Goal: Contribute content

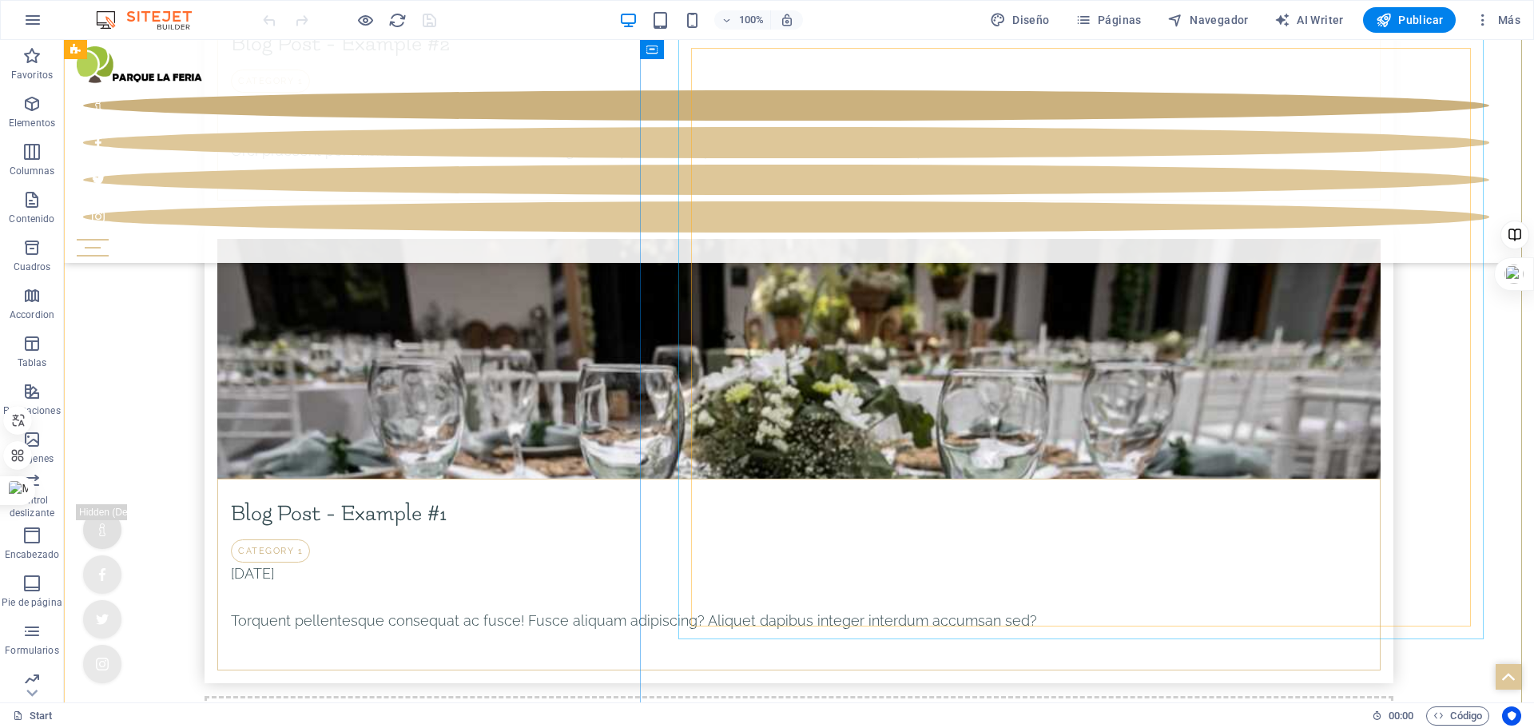
scroll to position [6926, 0]
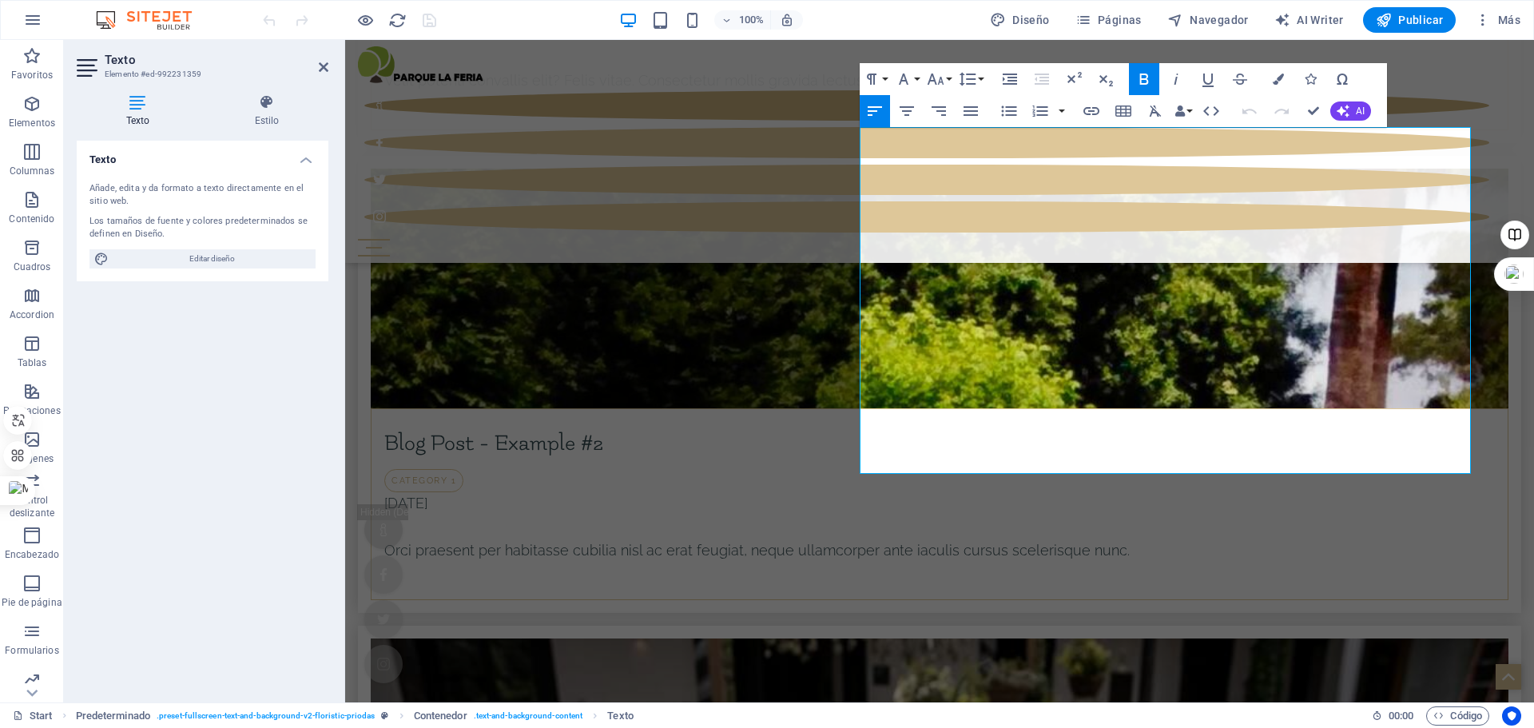
scroll to position [7075, 0]
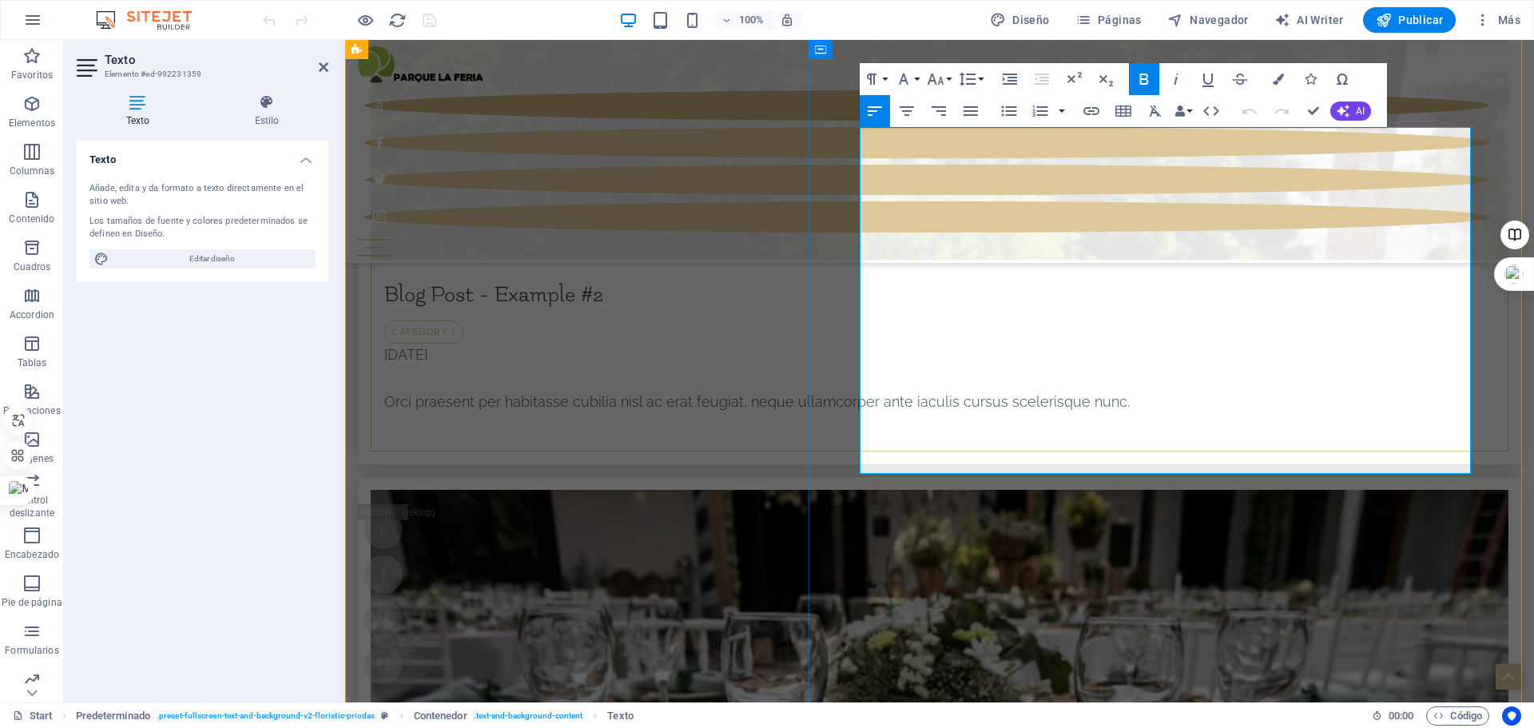
click at [944, 468] on icon at bounding box center [945, 464] width 9 height 17
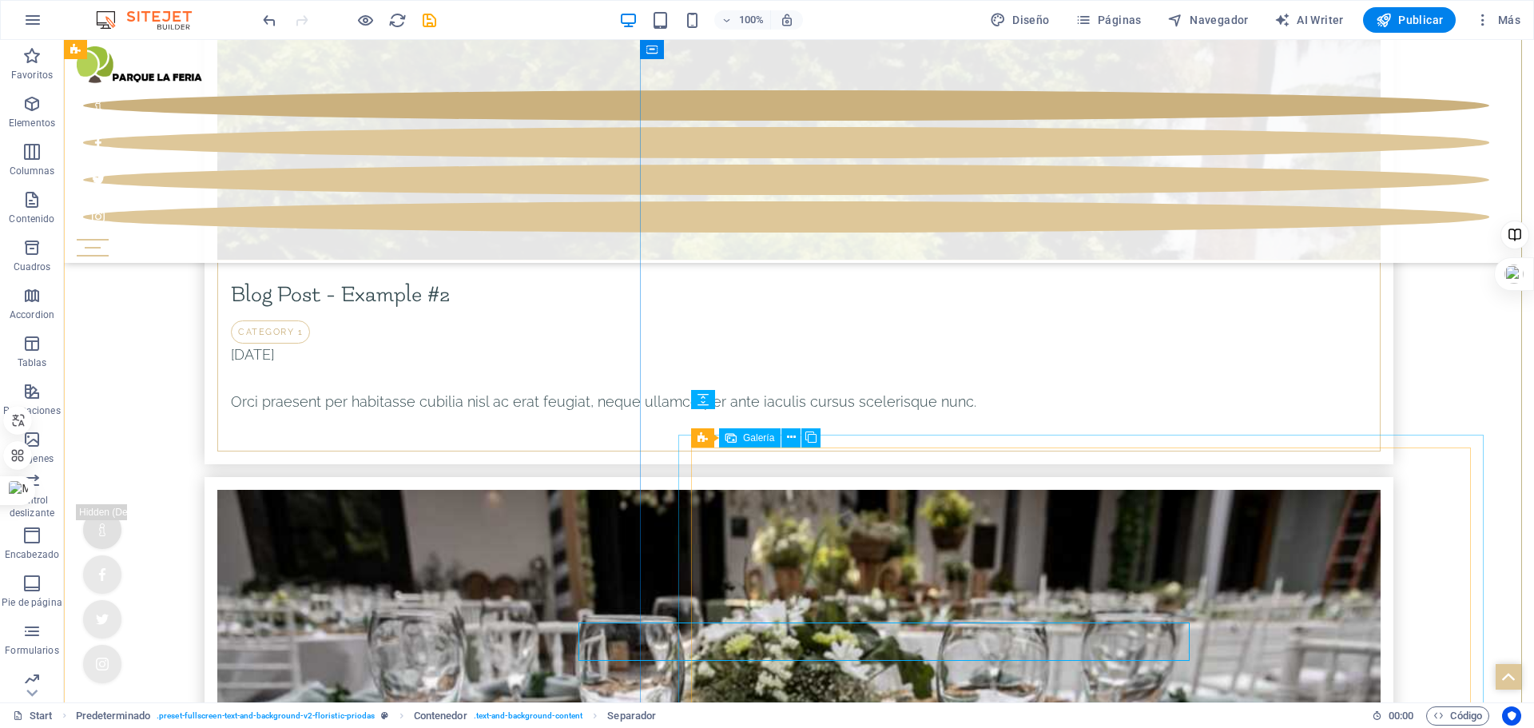
scroll to position [6926, 0]
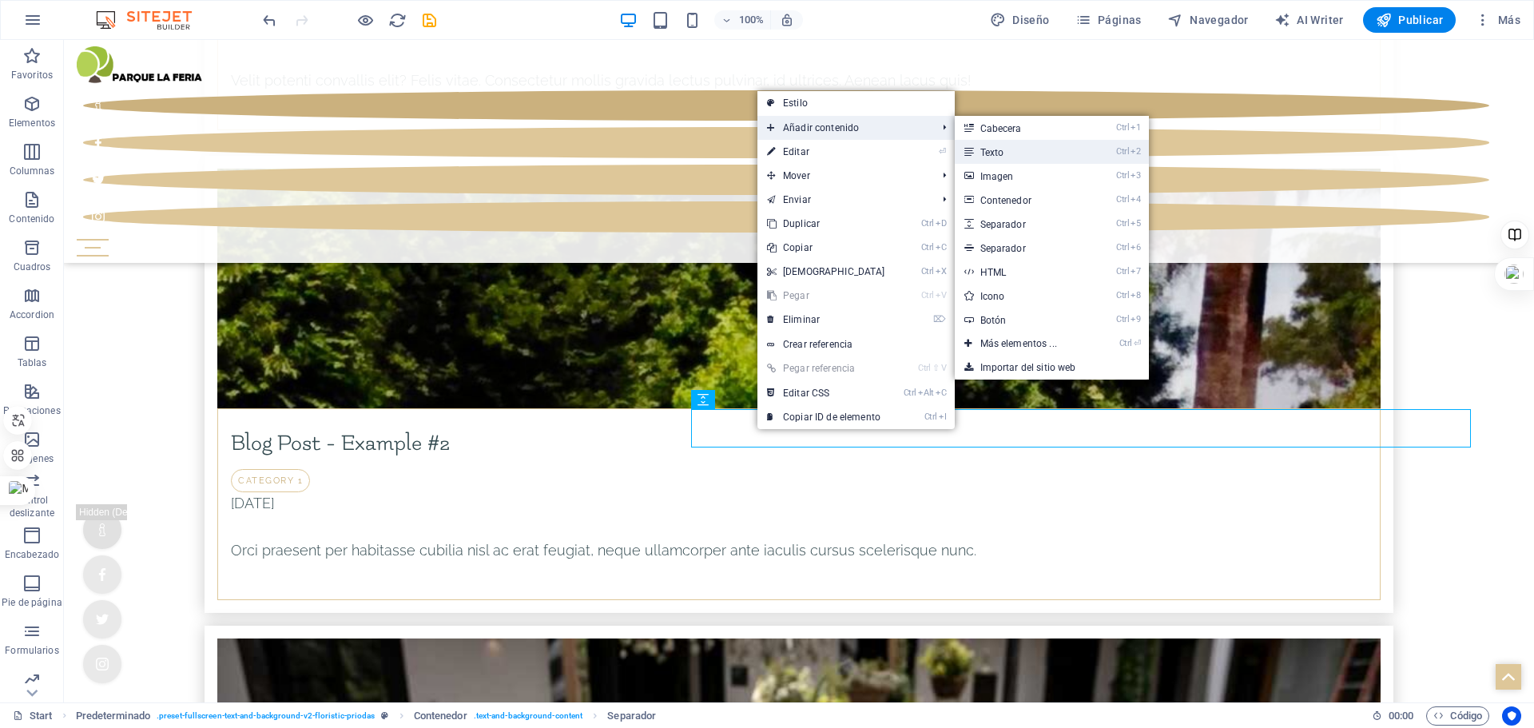
click at [985, 150] on link "Ctrl 2 Texto" at bounding box center [1022, 152] width 134 height 24
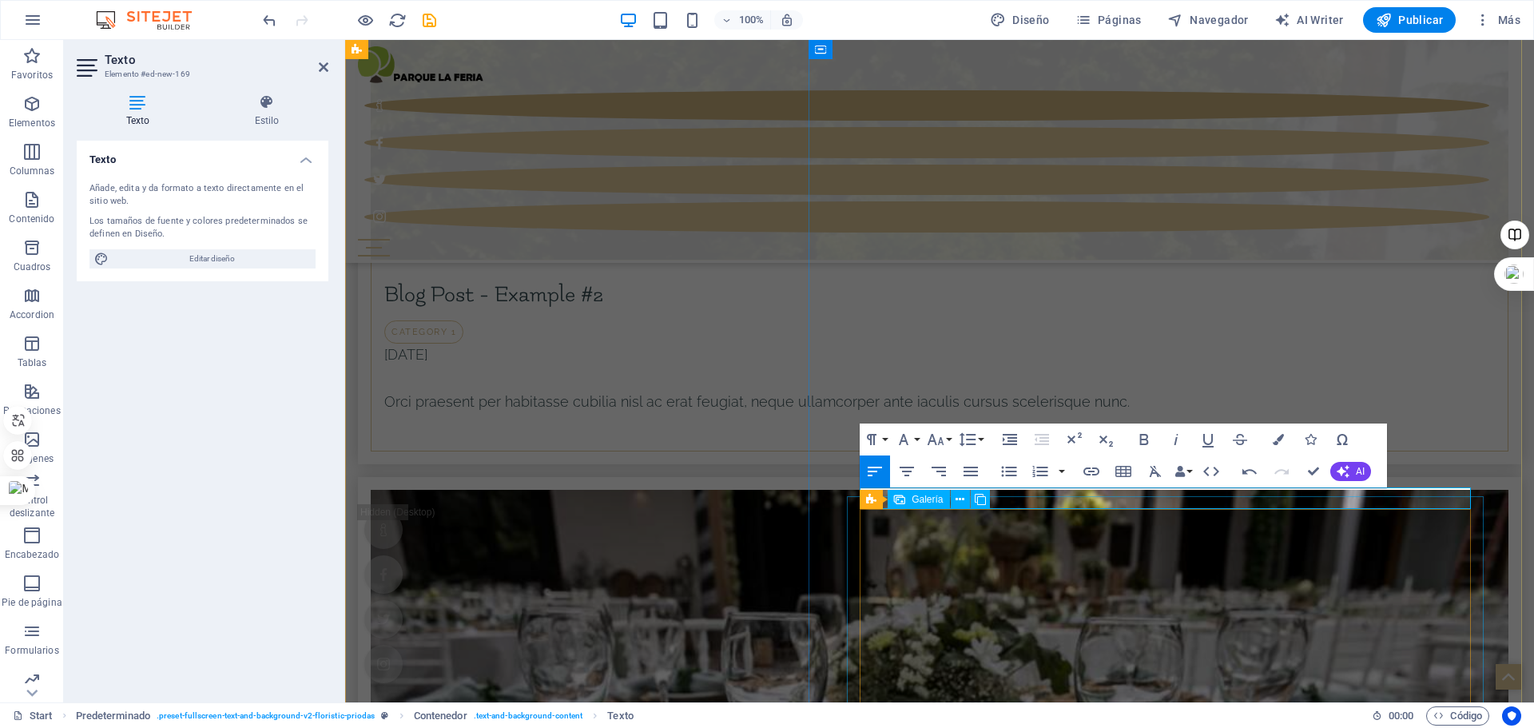
scroll to position [7235, 0]
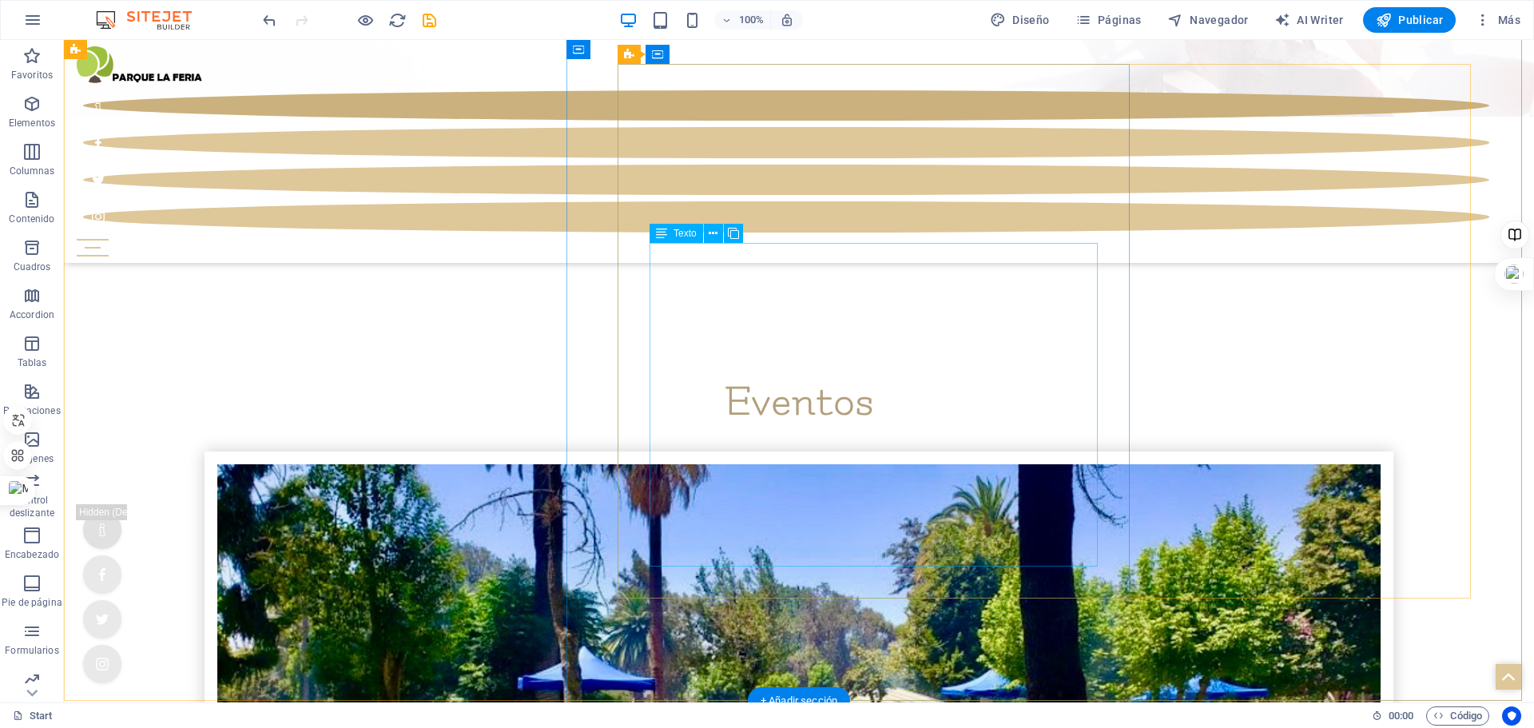
scroll to position [6222, 0]
